Goal: Task Accomplishment & Management: Complete application form

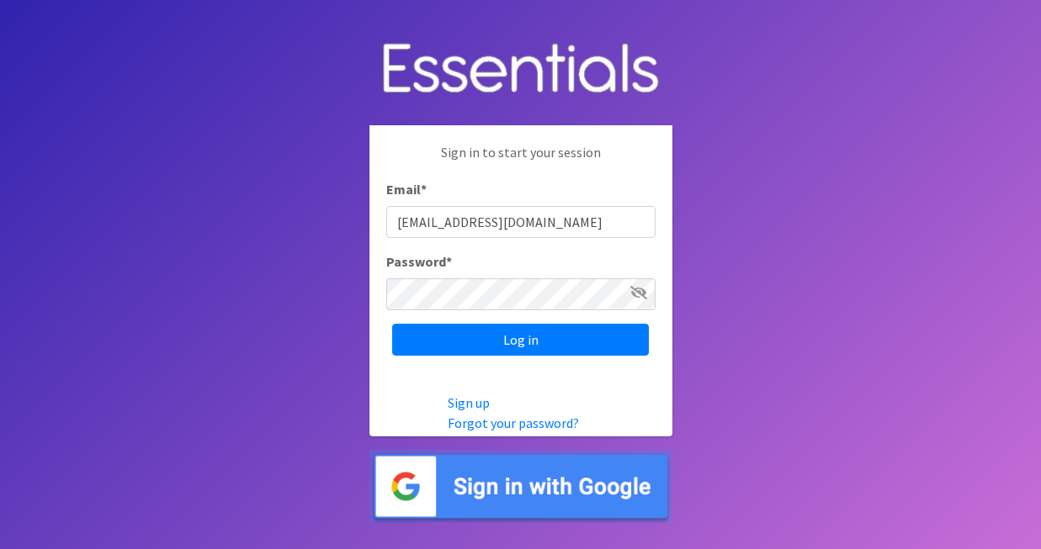
type input "[EMAIL_ADDRESS][DOMAIN_NAME]"
click at [392, 324] on input "Log in" at bounding box center [520, 340] width 257 height 32
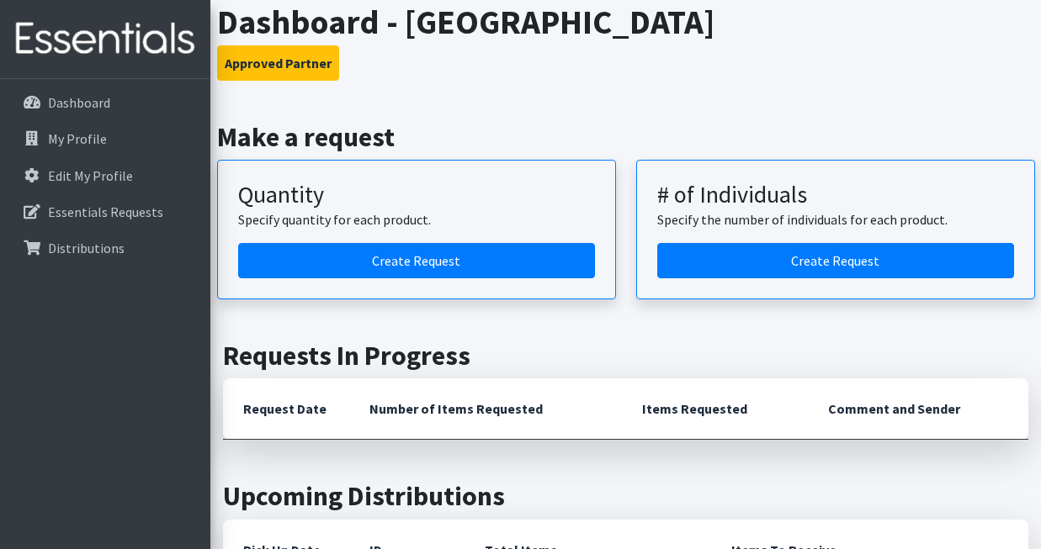
scroll to position [100, 0]
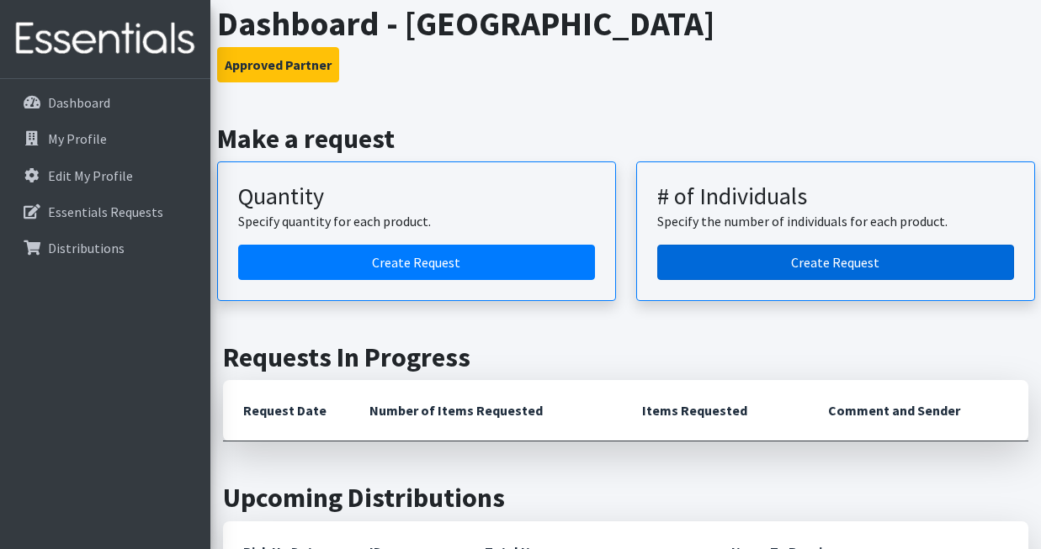
click at [767, 263] on link "Create Request" at bounding box center [835, 262] width 357 height 35
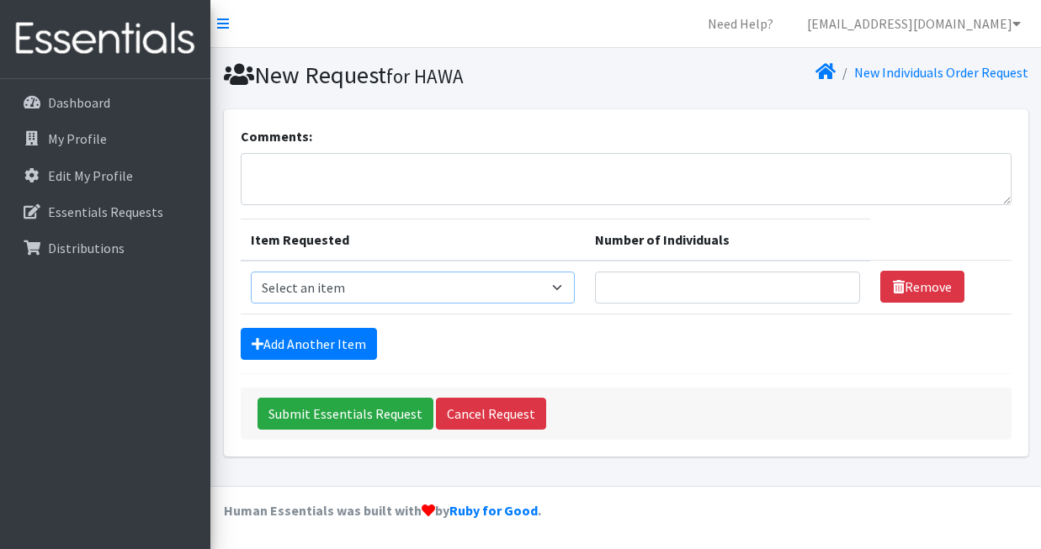
click at [575, 292] on select "Select an item Adult Briefs (Medium) Adult Briefs (XL) Adult Briefs (XS) Adult …" at bounding box center [413, 288] width 324 height 32
select select "4646"
click at [656, 277] on input "Number of Individuals" at bounding box center [727, 288] width 265 height 32
type input "60"
click at [353, 352] on link "Add Another Item" at bounding box center [309, 344] width 136 height 32
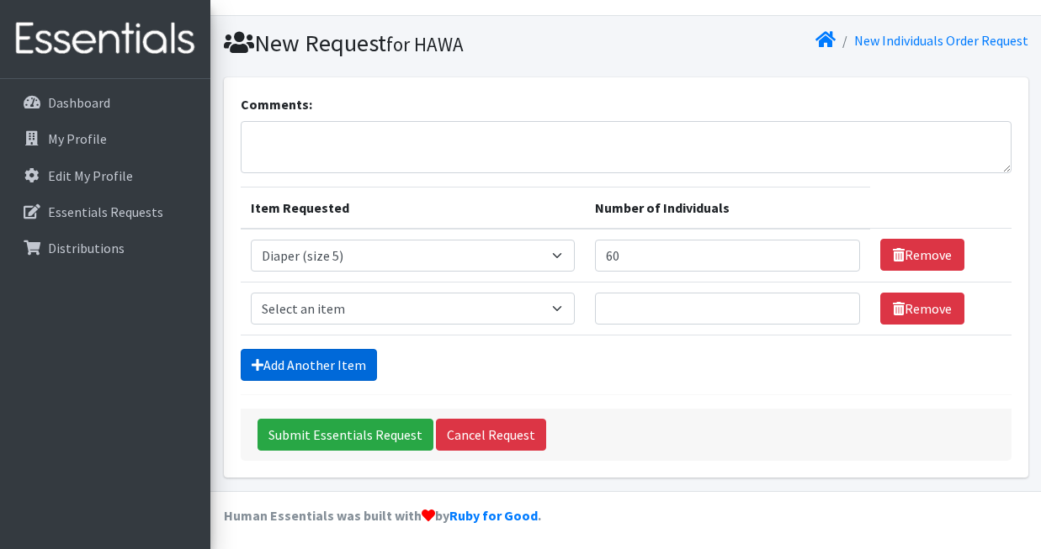
scroll to position [36, 0]
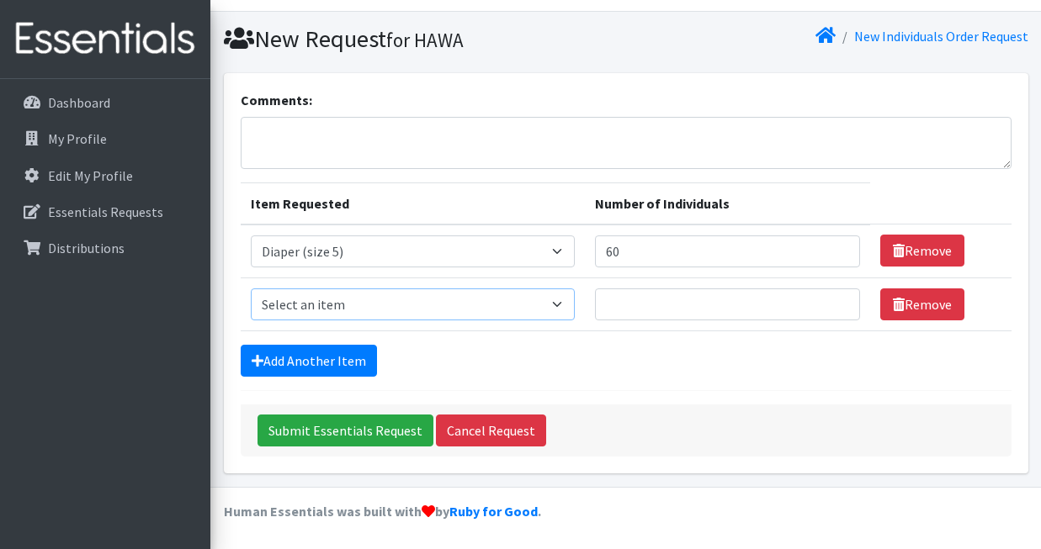
click at [442, 318] on select "Select an item Adult Briefs (Medium) Adult Briefs (XL) Adult Briefs (XS) Adult …" at bounding box center [413, 305] width 324 height 32
select select "4649"
click at [637, 298] on input "Number of Individuals" at bounding box center [727, 305] width 265 height 32
type input "60"
click at [363, 370] on link "Add Another Item" at bounding box center [309, 361] width 136 height 32
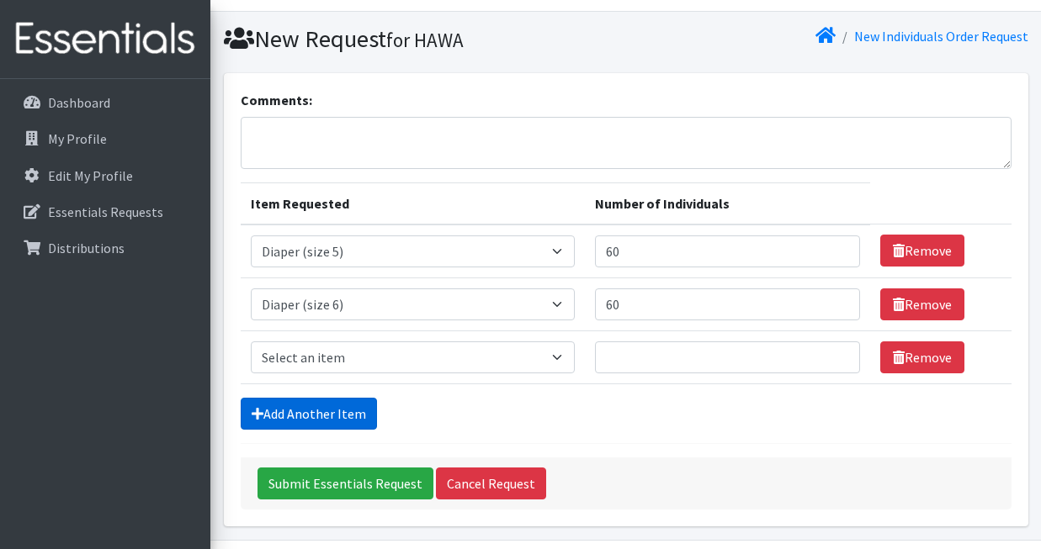
scroll to position [89, 0]
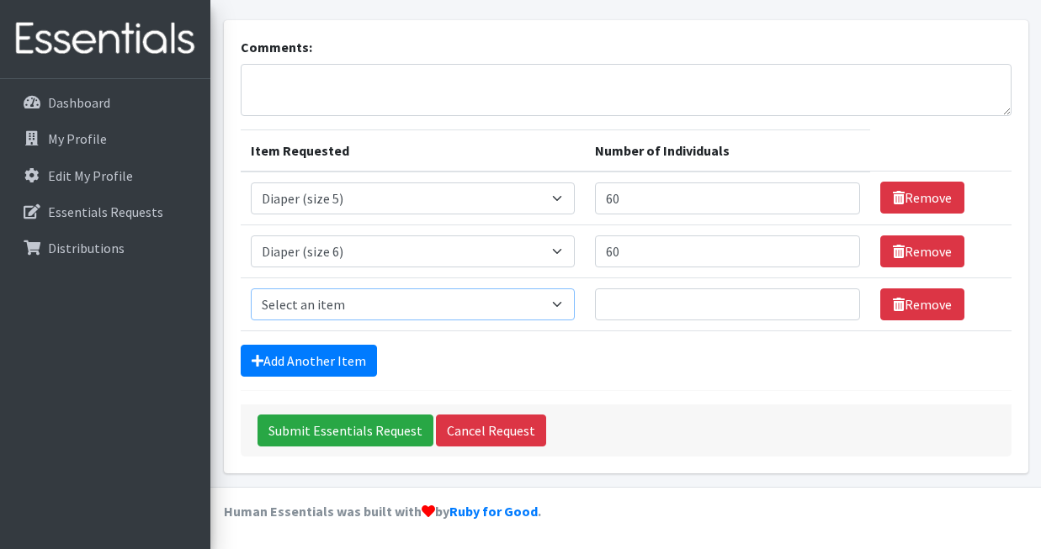
click at [522, 302] on select "Select an item Adult Briefs (Medium) Adult Briefs (XL) Adult Briefs (XS) Adult …" at bounding box center [413, 305] width 324 height 32
select select "4645"
click at [655, 309] on input "Number of Individuals" at bounding box center [727, 305] width 265 height 32
type input "60"
click at [348, 358] on link "Add Another Item" at bounding box center [309, 361] width 136 height 32
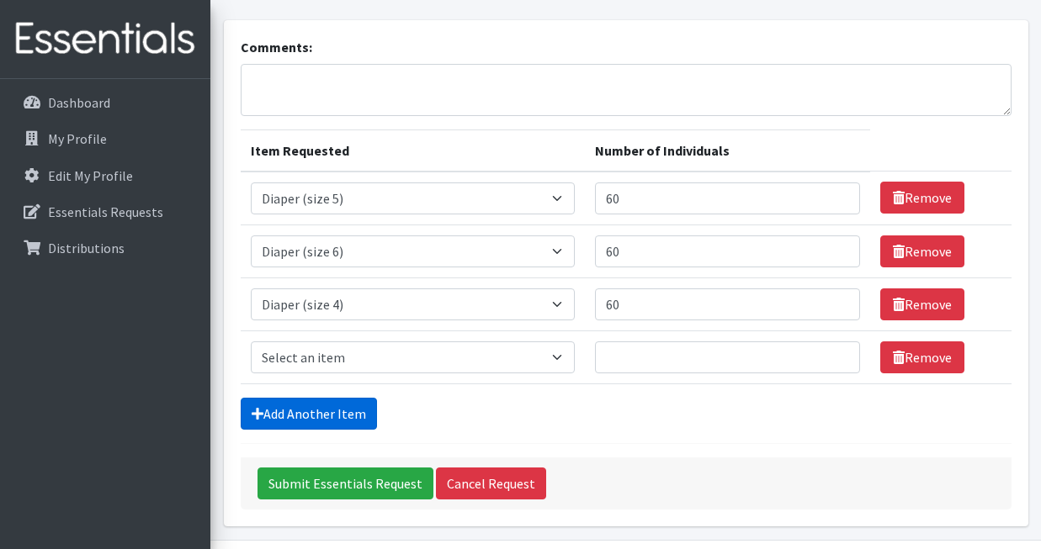
scroll to position [142, 0]
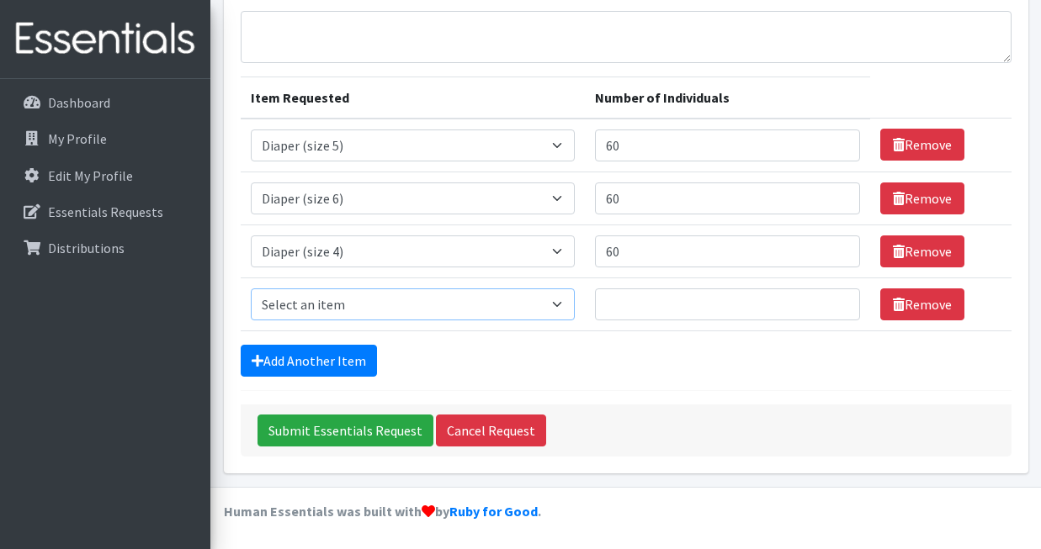
click at [394, 311] on select "Select an item Adult Briefs (Medium) Adult Briefs (XL) Adult Briefs (XS) Adult …" at bounding box center [413, 305] width 324 height 32
select select "12686"
click at [627, 305] on input "Number of Individuals" at bounding box center [727, 305] width 265 height 32
type input "40"
click at [335, 360] on link "Add Another Item" at bounding box center [309, 361] width 136 height 32
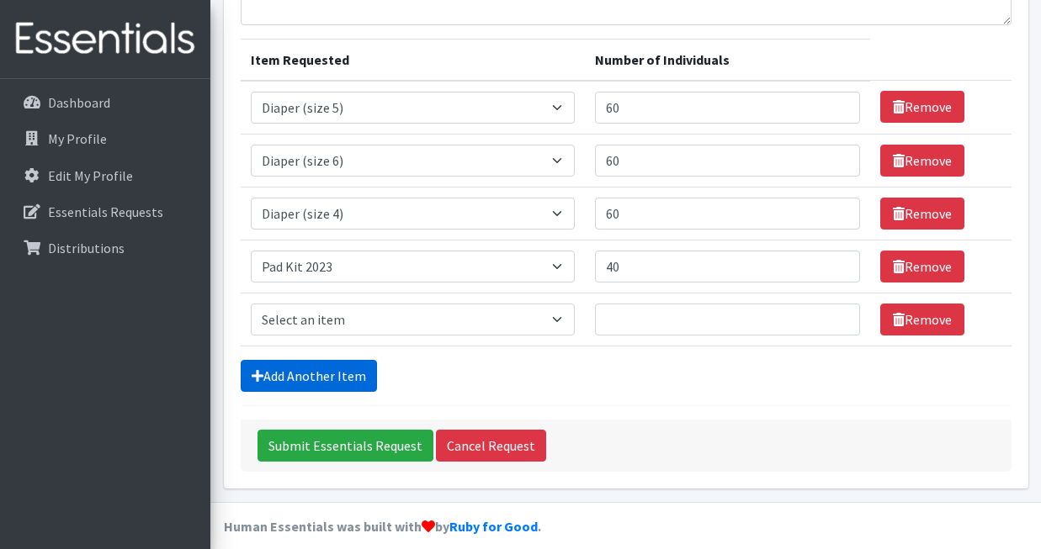
scroll to position [195, 0]
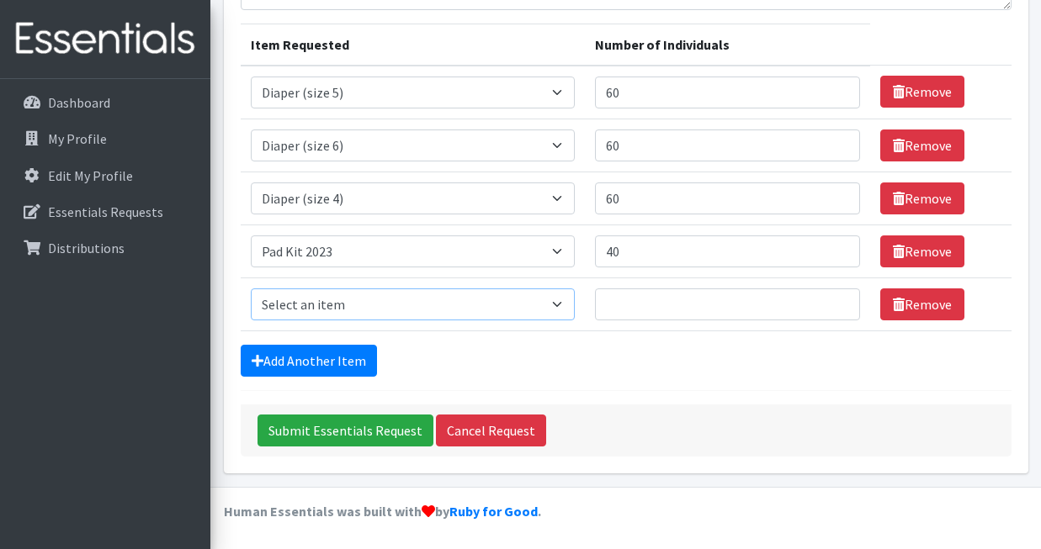
click at [395, 318] on select "Select an item Adult Briefs (Medium) Adult Briefs (XL) Adult Briefs (XS) Adult …" at bounding box center [413, 305] width 324 height 32
select select "4644"
click at [713, 294] on input "Number of Individuals" at bounding box center [727, 305] width 265 height 32
type input "60"
click at [741, 367] on div "Add Another Item" at bounding box center [626, 361] width 771 height 32
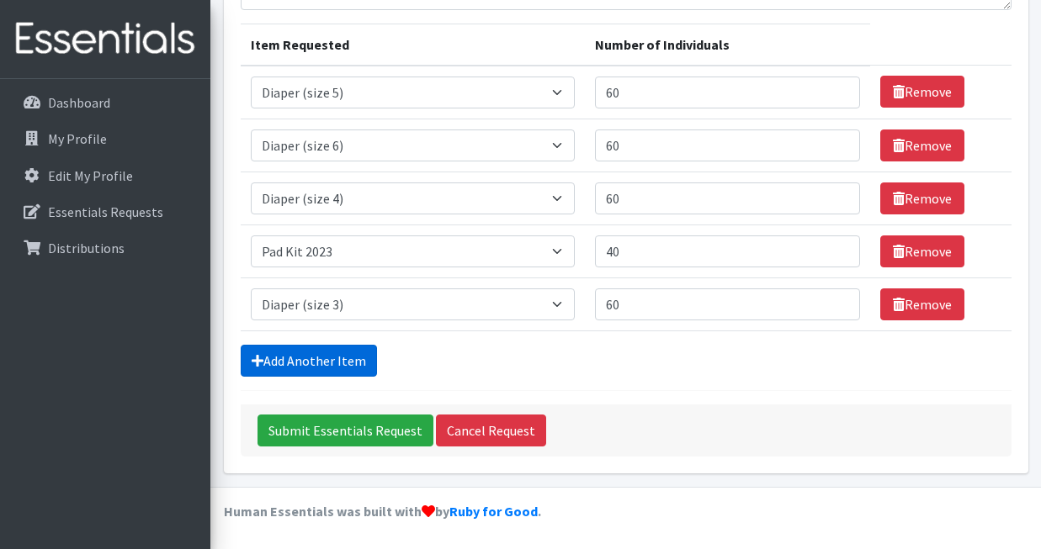
click at [329, 371] on link "Add Another Item" at bounding box center [309, 361] width 136 height 32
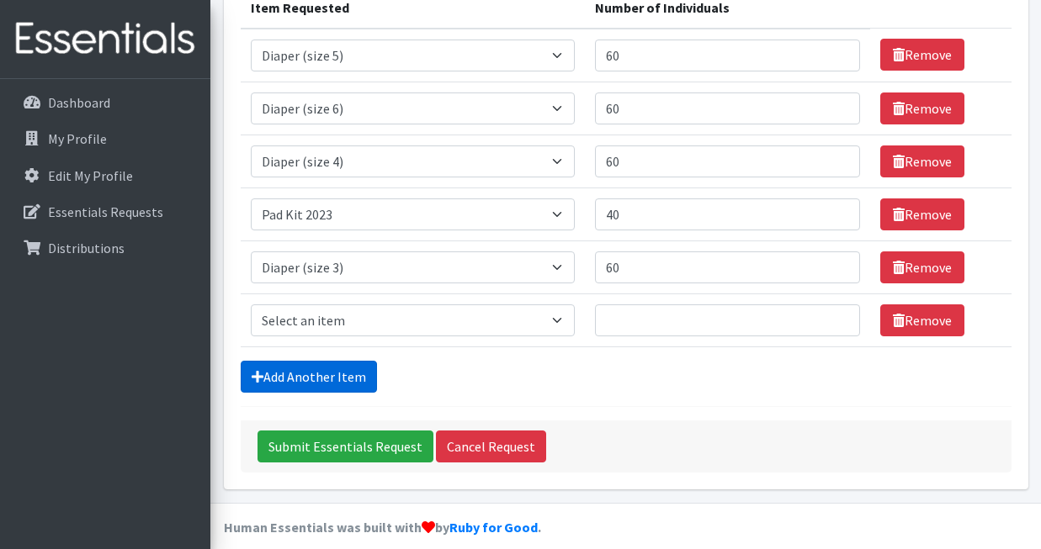
scroll to position [248, 0]
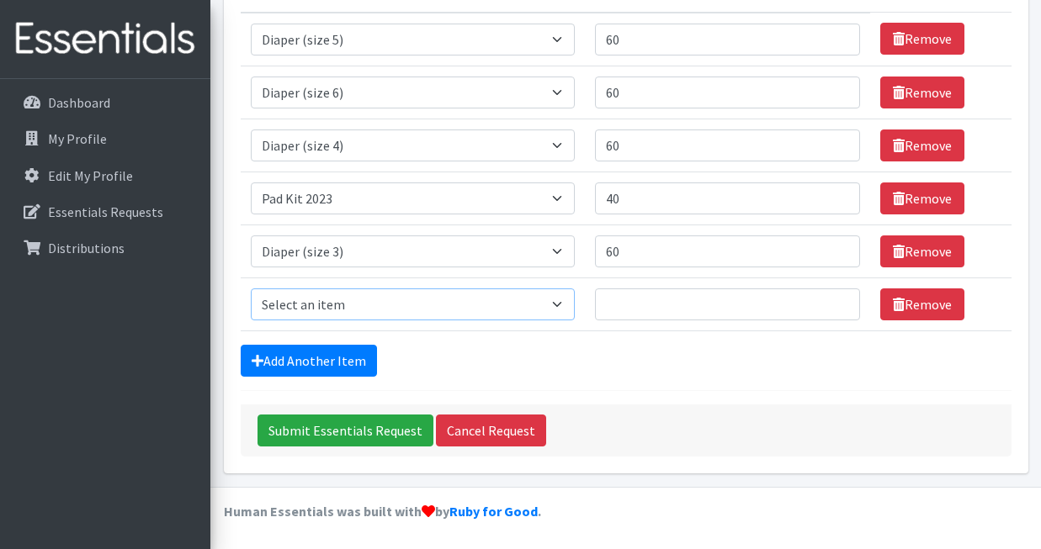
click at [316, 299] on select "Select an item Adult Briefs (Medium) Adult Briefs (XL) Adult Briefs (XS) Adult …" at bounding box center [413, 305] width 324 height 32
select select "4665"
click at [683, 299] on input "Number of Individuals" at bounding box center [727, 305] width 265 height 32
type input "1"
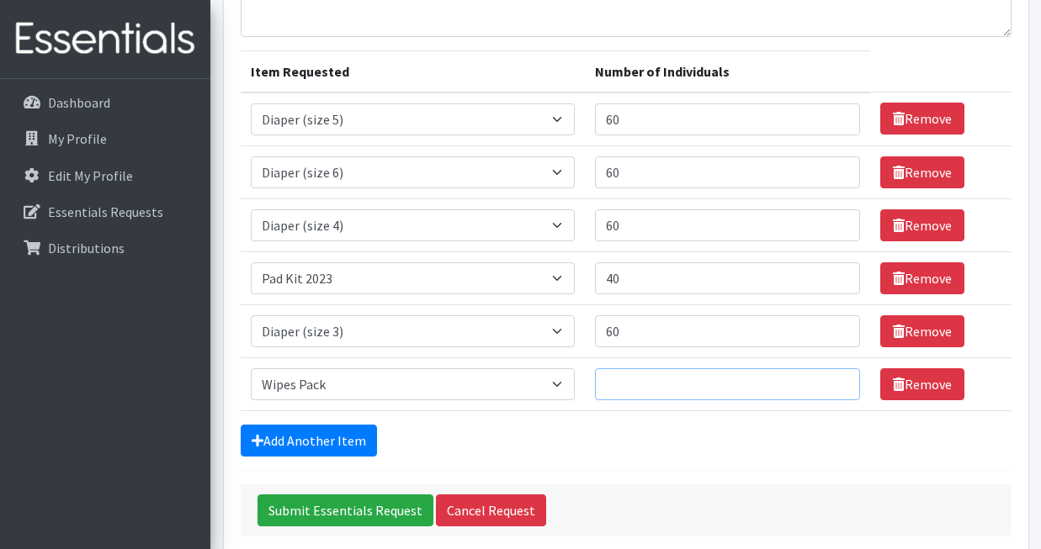
scroll to position [194, 0]
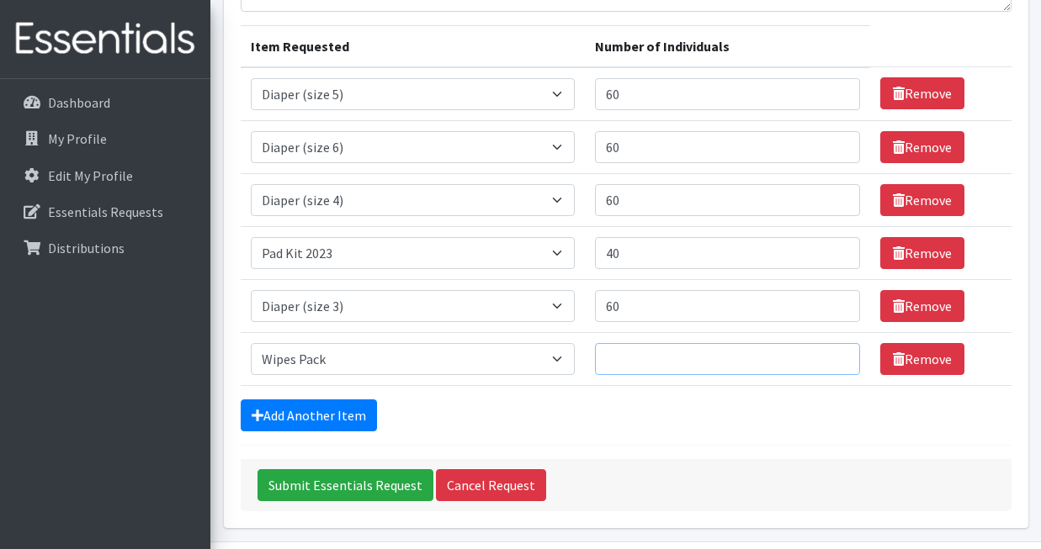
click at [714, 364] on input "Number of Individuals" at bounding box center [727, 359] width 265 height 32
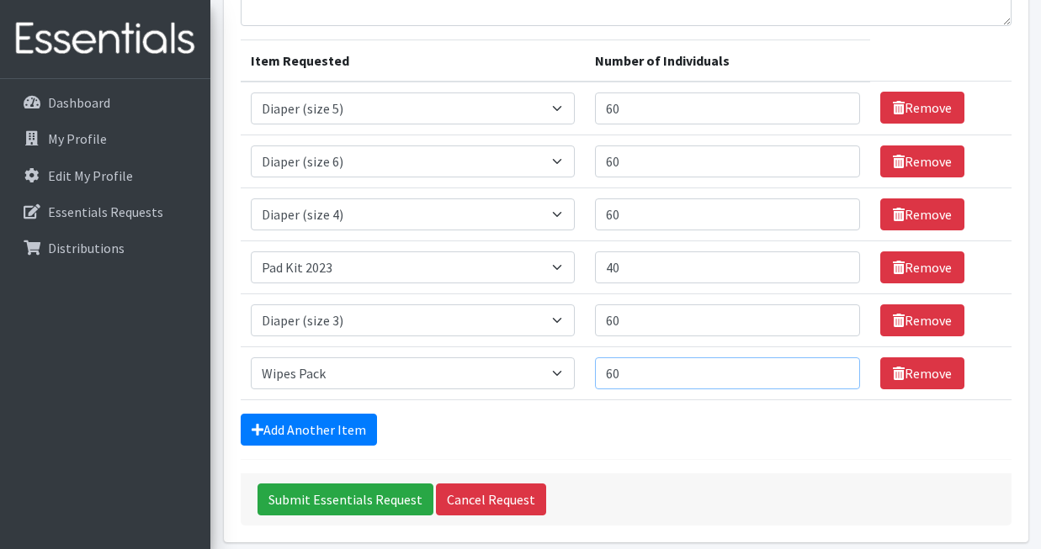
scroll to position [173, 0]
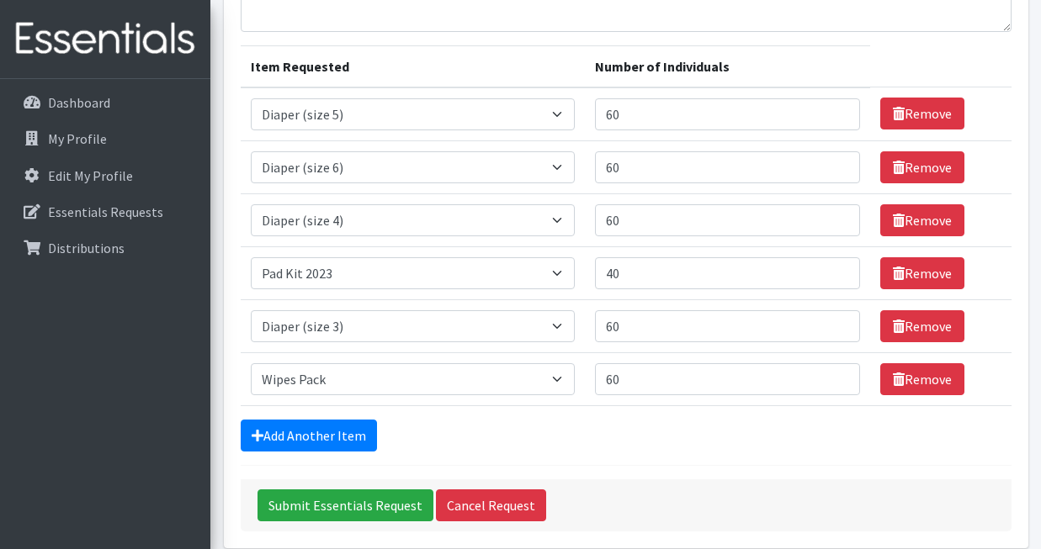
click at [231, 367] on div "Comments: Item Requested Number of Individuals Item Requested Select an item Ad…" at bounding box center [626, 242] width 804 height 613
click at [305, 503] on input "Submit Essentials Request" at bounding box center [345, 506] width 176 height 32
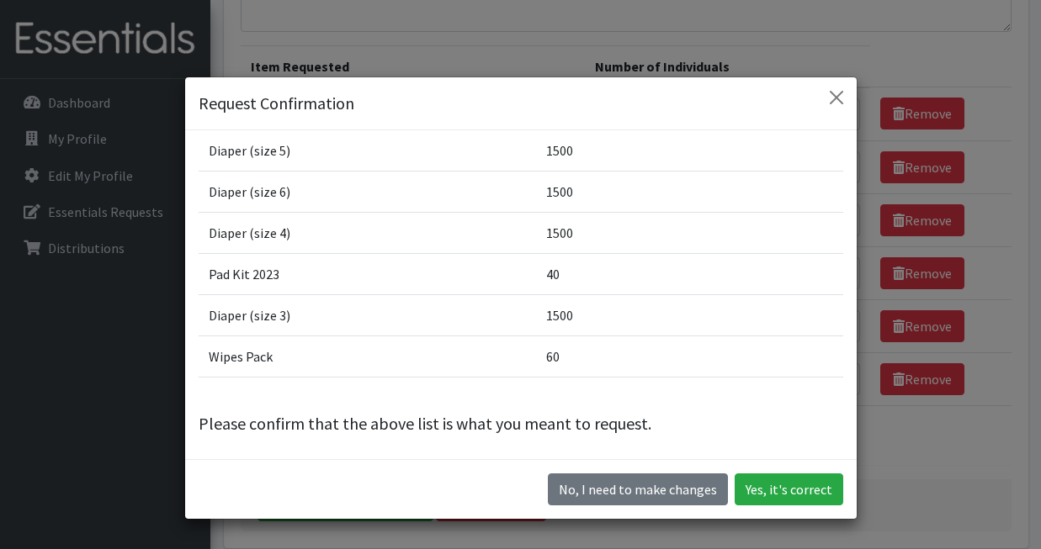
scroll to position [60, 0]
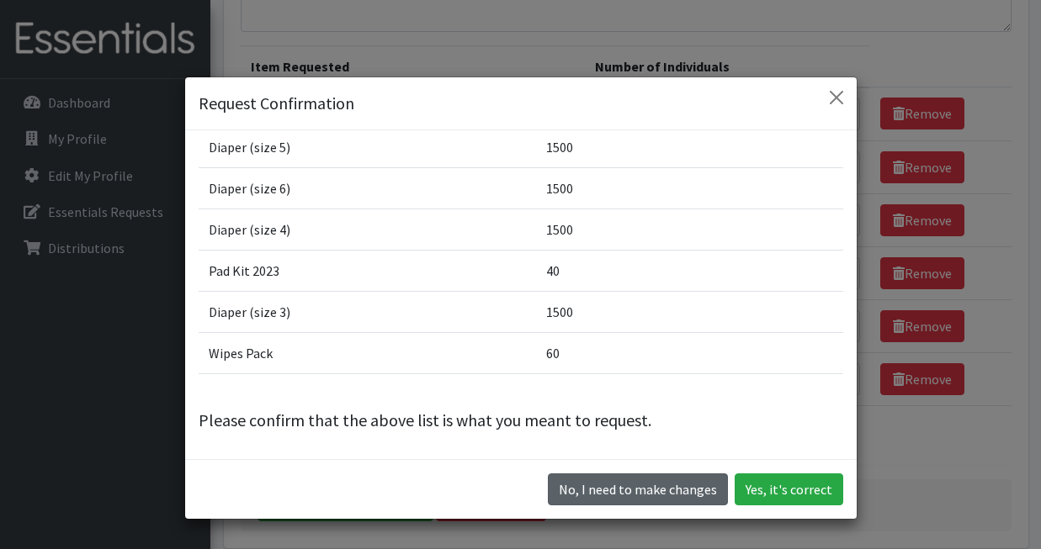
click at [682, 491] on button "No, I need to make changes" at bounding box center [638, 490] width 180 height 32
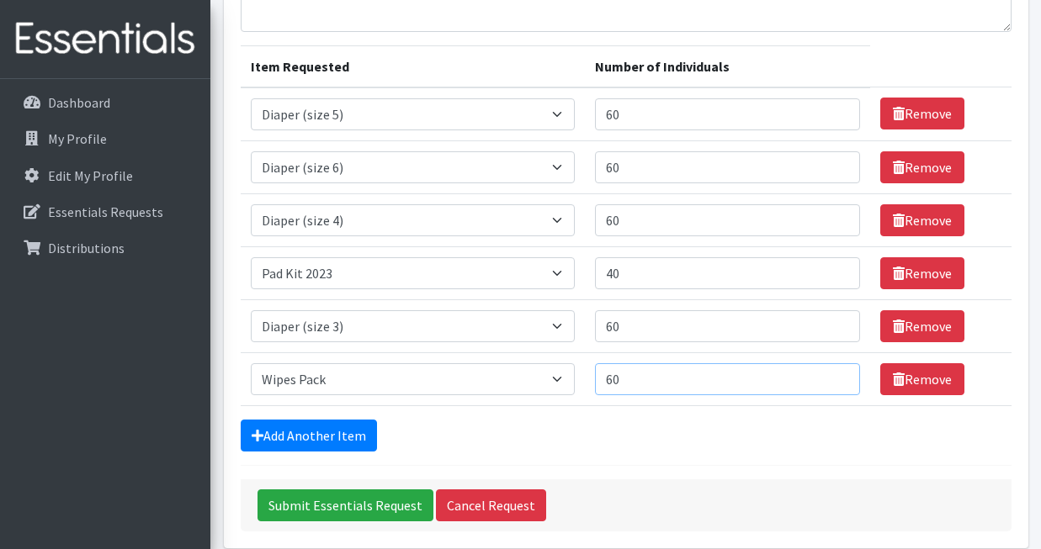
click at [686, 379] on input "60" at bounding box center [727, 379] width 265 height 32
type input "6"
click at [733, 443] on div "Add Another Item" at bounding box center [626, 436] width 771 height 32
drag, startPoint x: 644, startPoint y: 382, endPoint x: 612, endPoint y: 382, distance: 32.0
click at [612, 382] on td "Number of Individuals 100" at bounding box center [727, 379] width 285 height 53
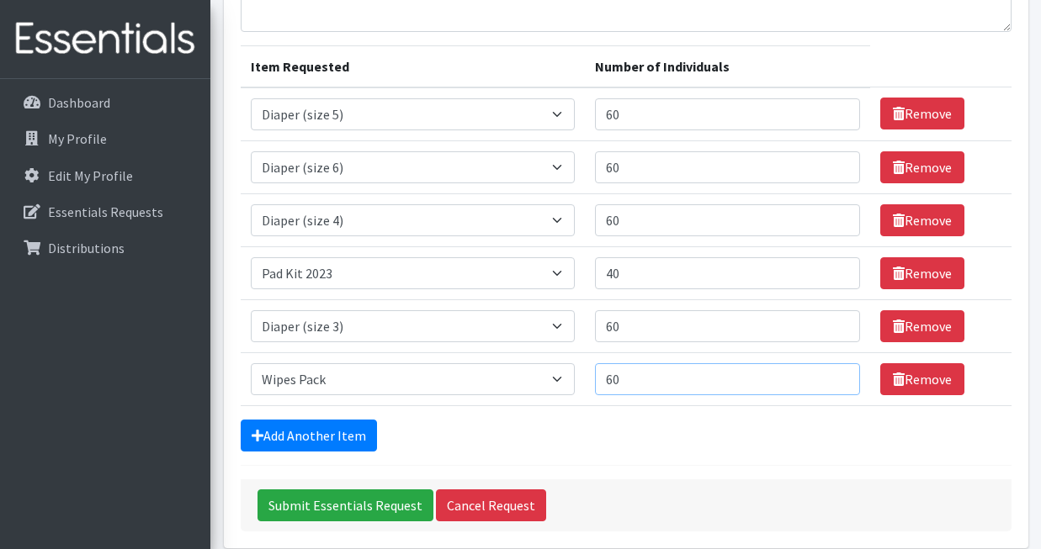
type input "60"
click at [617, 403] on td "Number of Individuals 60" at bounding box center [727, 379] width 285 height 53
click at [374, 503] on input "Submit Essentials Request" at bounding box center [345, 506] width 176 height 32
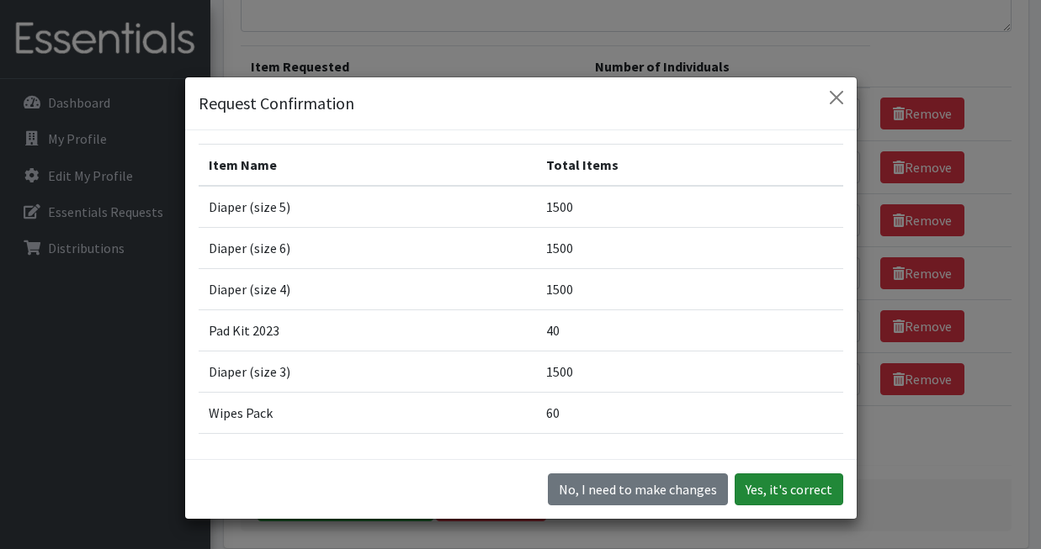
click at [761, 491] on button "Yes, it's correct" at bounding box center [789, 490] width 109 height 32
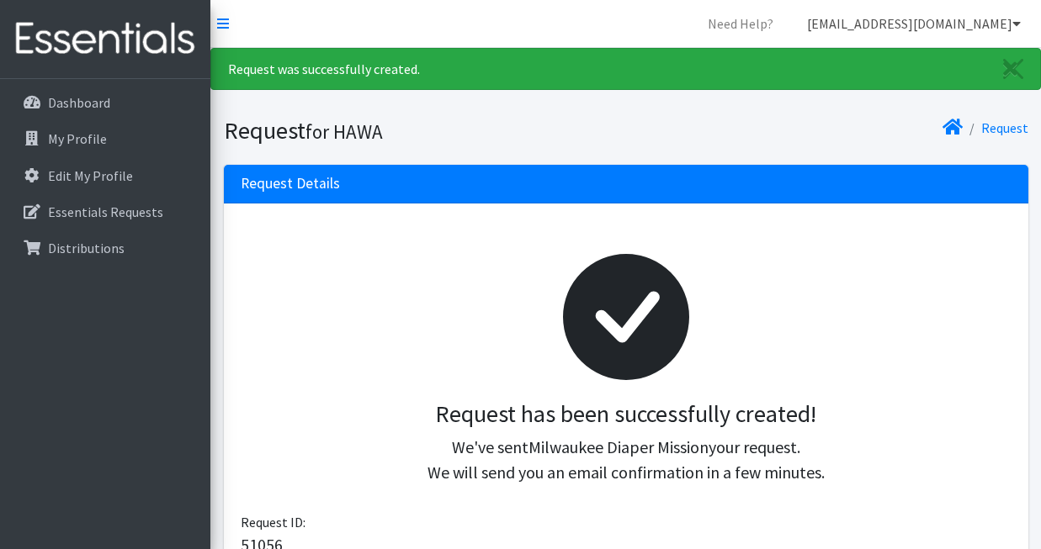
click at [995, 19] on link "[EMAIL_ADDRESS][DOMAIN_NAME]" at bounding box center [913, 24] width 241 height 34
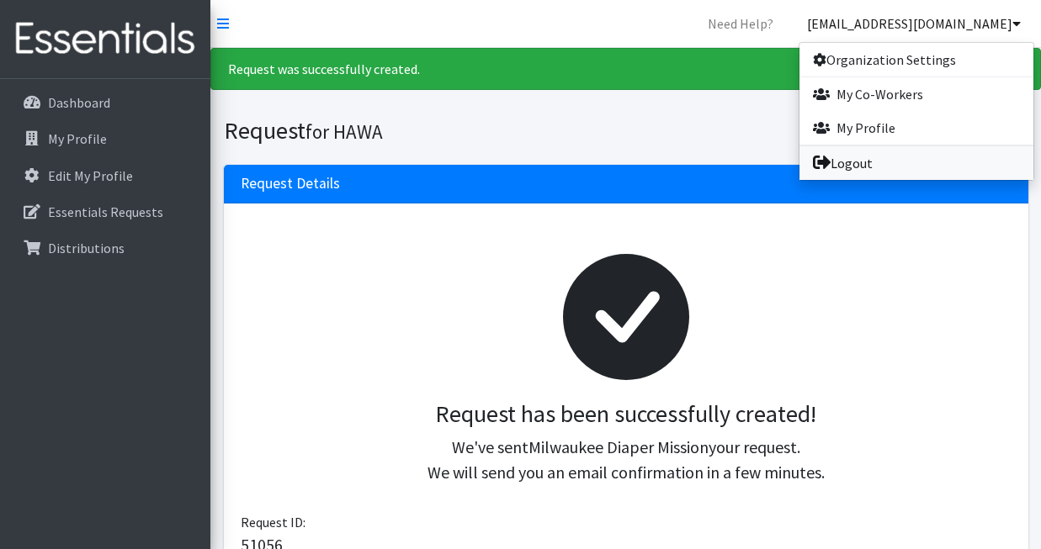
click at [854, 178] on link "Logout" at bounding box center [916, 163] width 234 height 34
